Goal: Task Accomplishment & Management: Manage account settings

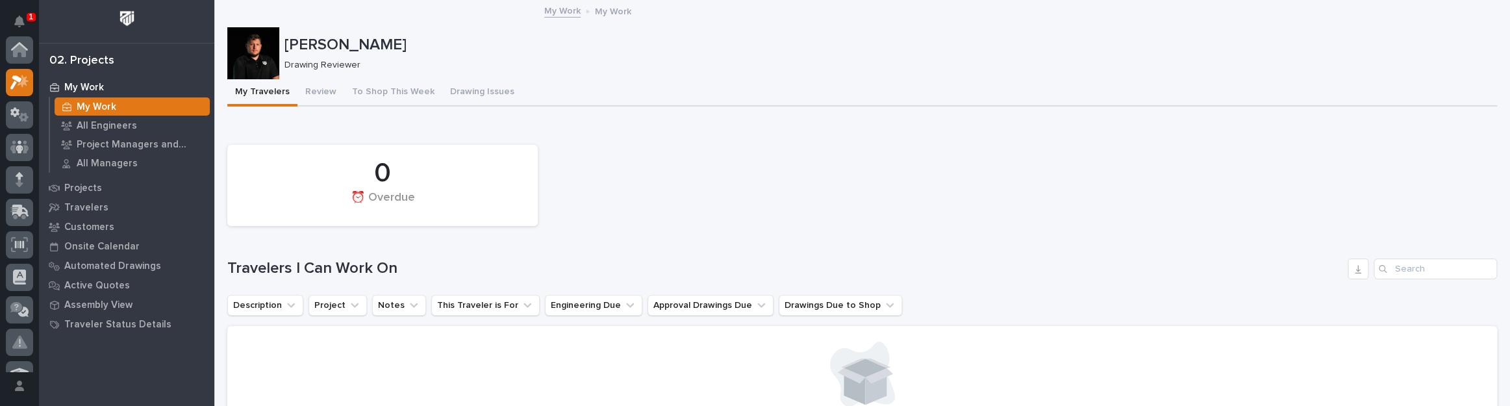
scroll to position [32, 0]
click at [325, 83] on button "Review" at bounding box center [321, 92] width 47 height 27
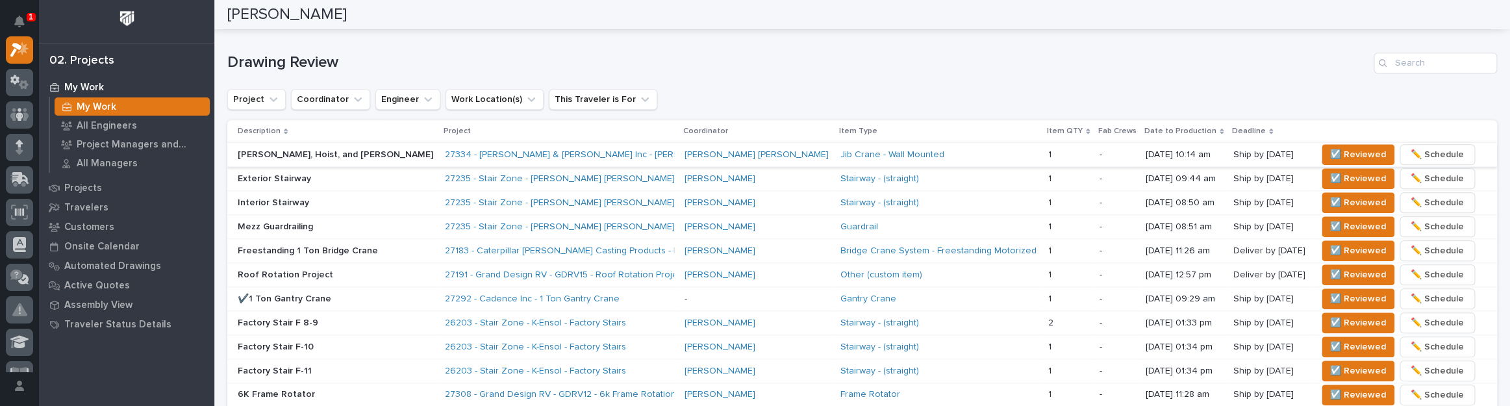
scroll to position [767, 0]
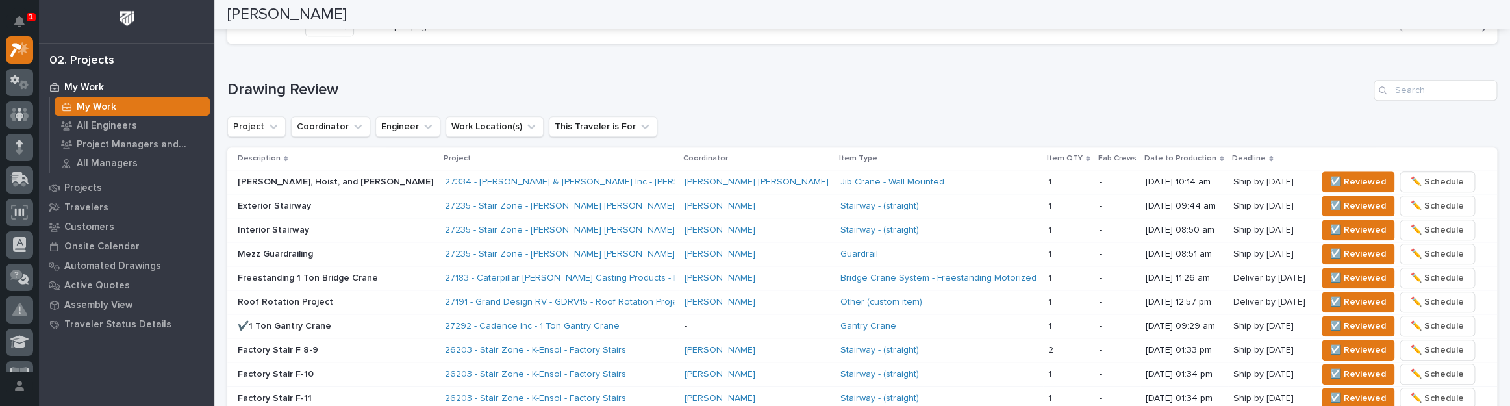
click at [386, 201] on p "Exterior Stairway" at bounding box center [336, 206] width 197 height 11
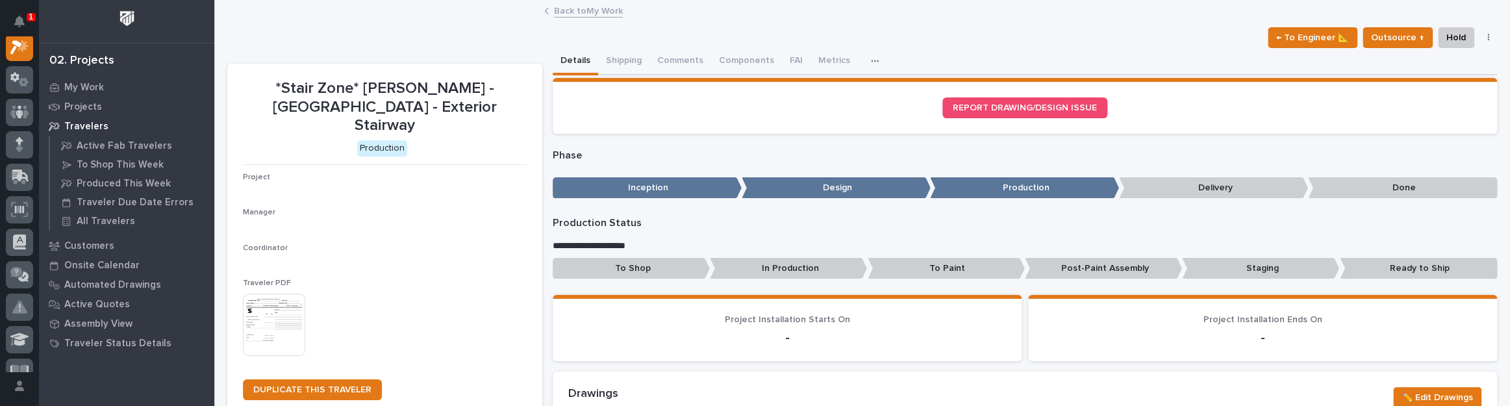
scroll to position [32, 0]
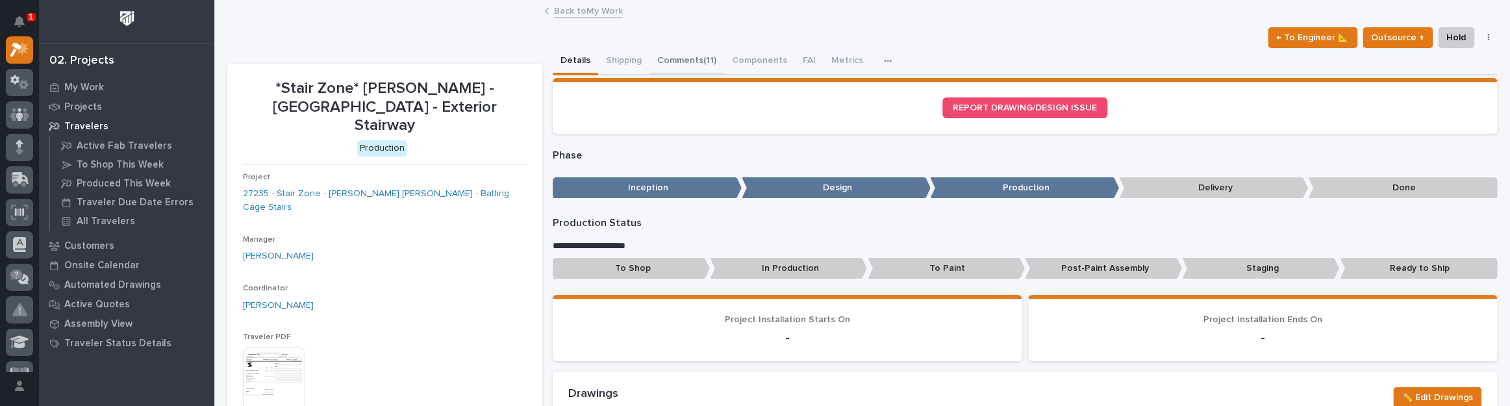
click at [682, 67] on button "Comments (11)" at bounding box center [687, 61] width 75 height 27
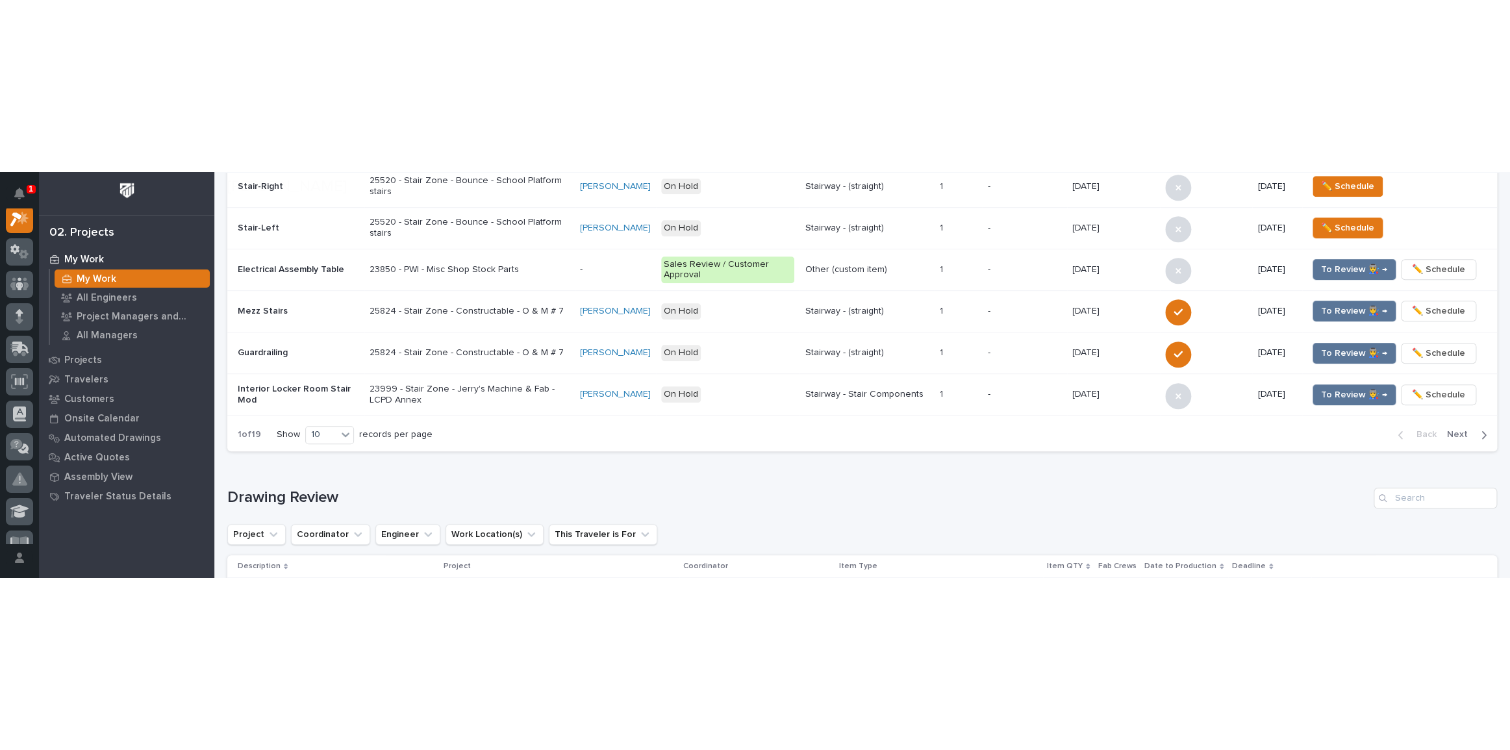
scroll to position [826, 0]
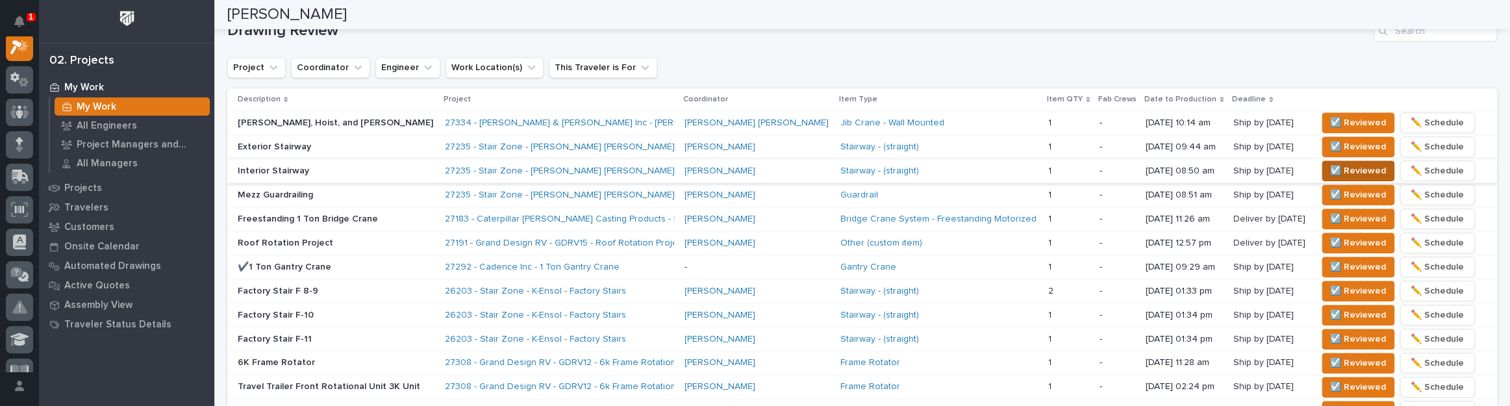
click at [1322, 168] on button "☑️ Reviewed" at bounding box center [1358, 170] width 73 height 21
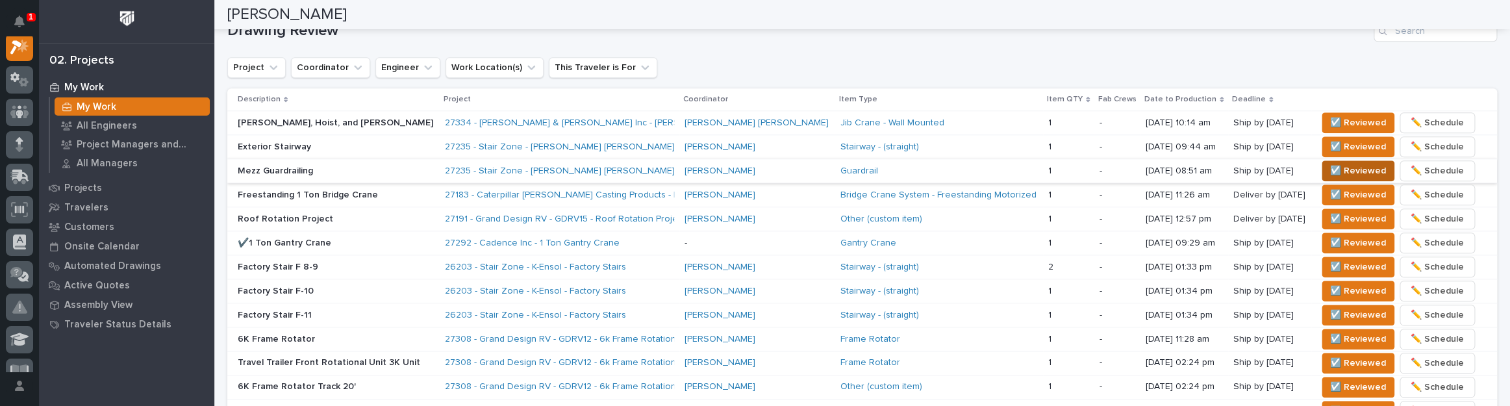
click at [1331, 164] on span "☑️ Reviewed" at bounding box center [1359, 171] width 56 height 16
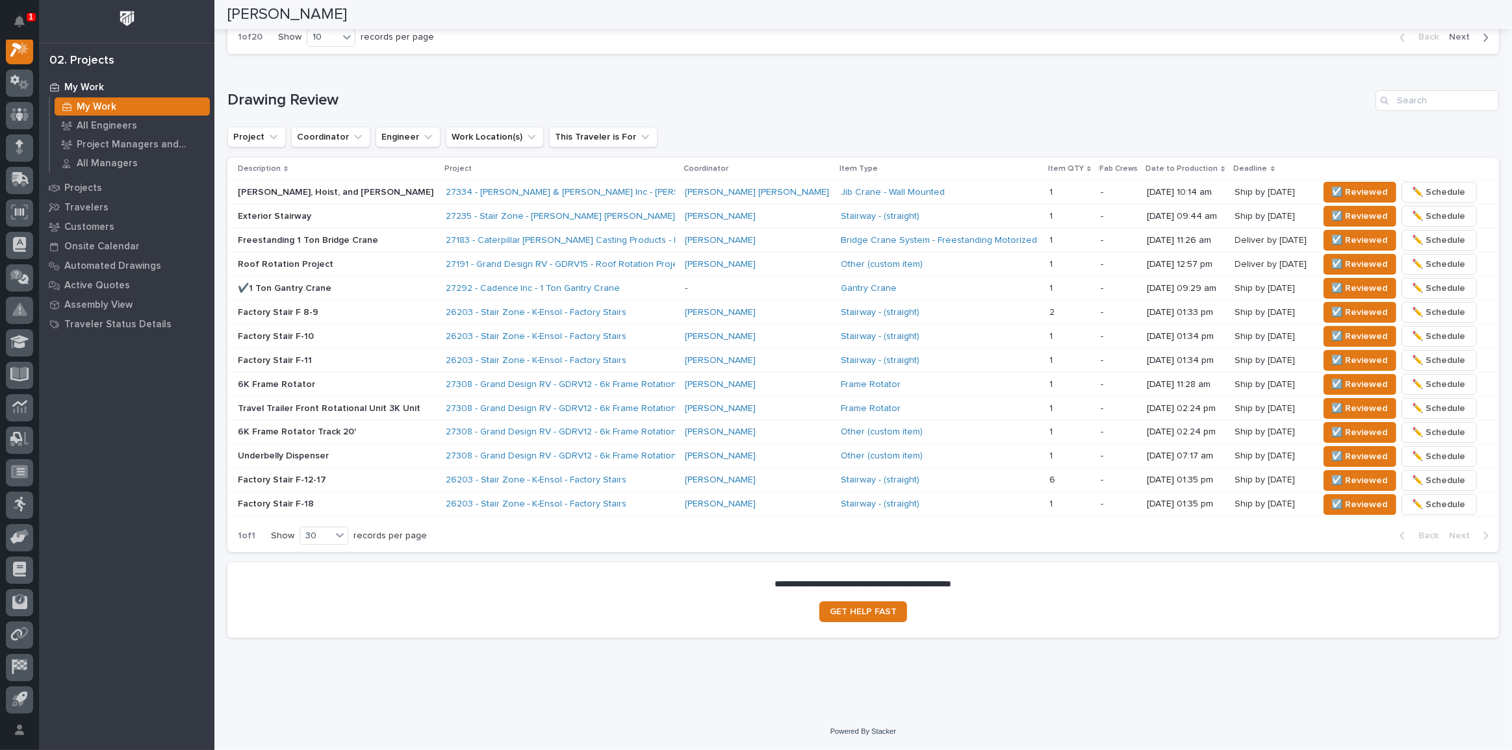
scroll to position [754, 0]
click at [1332, 188] on span "☑️ Reviewed" at bounding box center [1360, 196] width 56 height 16
